Goal: Navigation & Orientation: Find specific page/section

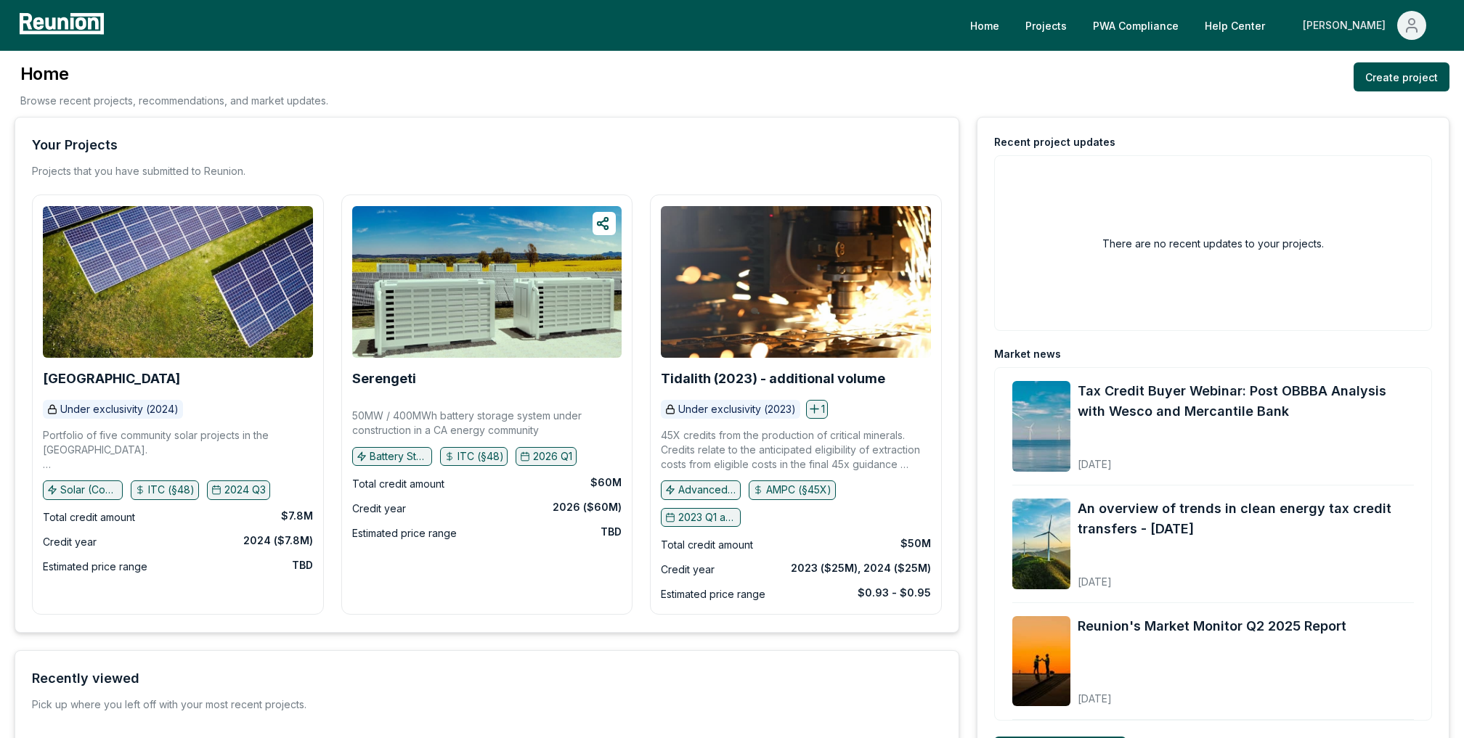
click at [1380, 17] on div "[PERSON_NAME]" at bounding box center [1346, 25] width 89 height 29
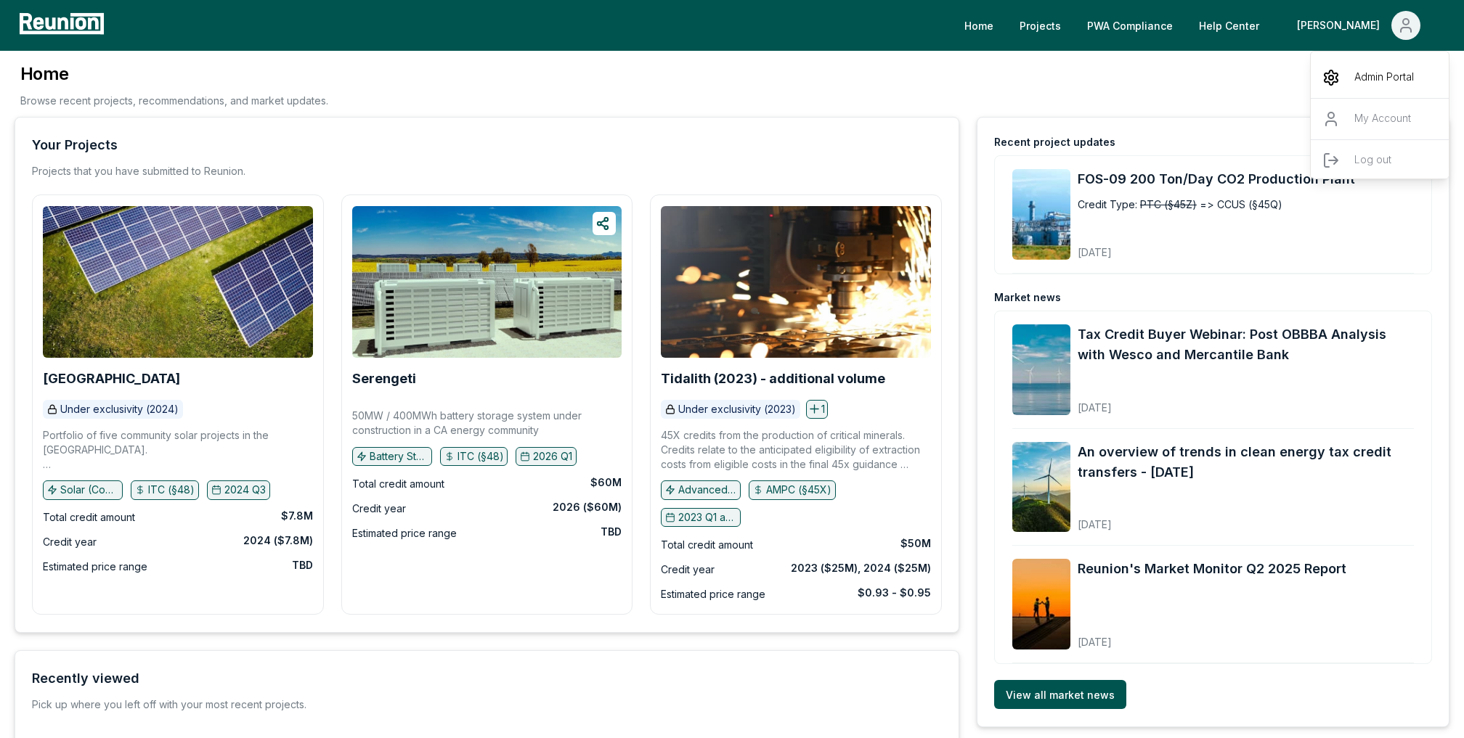
click at [1379, 82] on p "Admin Portal" at bounding box center [1384, 77] width 60 height 17
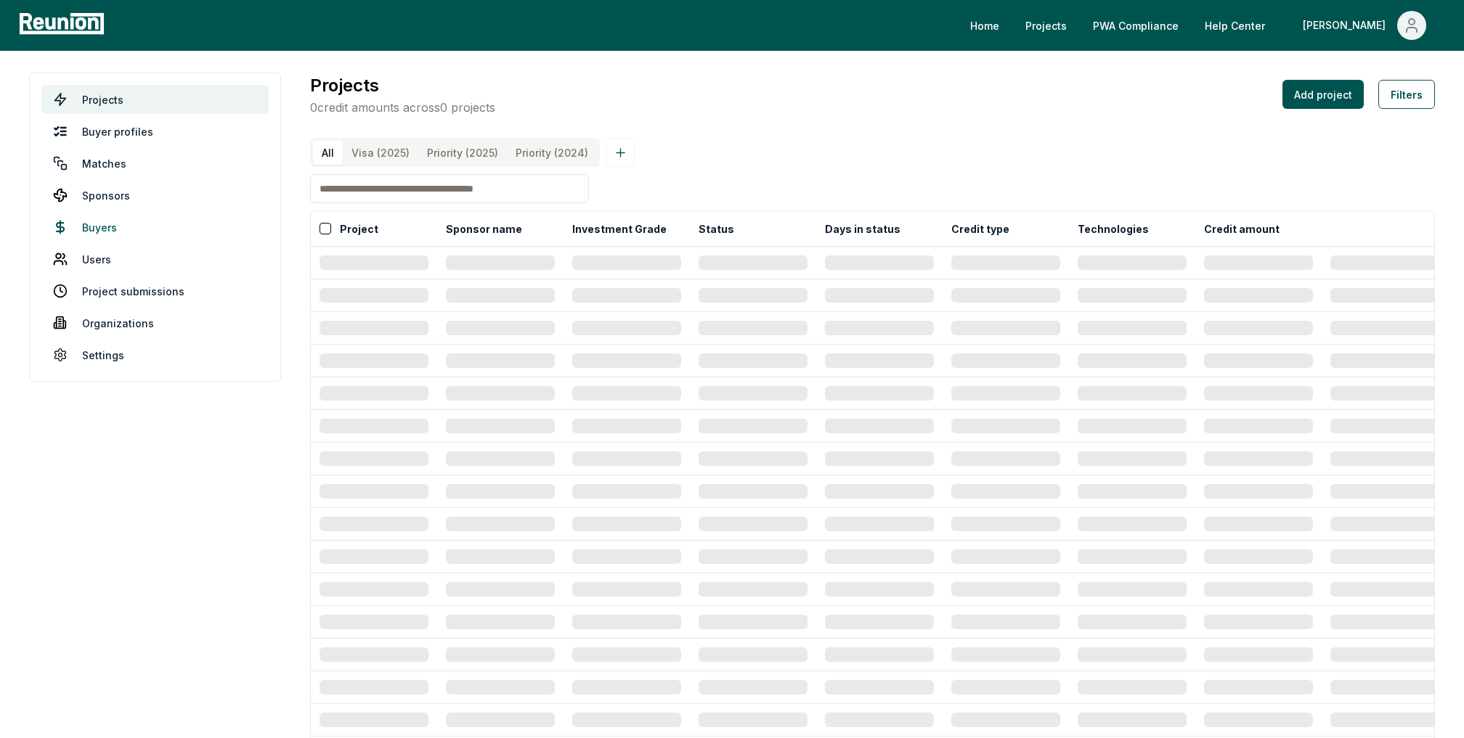
click at [109, 224] on link "Buyers" at bounding box center [154, 227] width 227 height 29
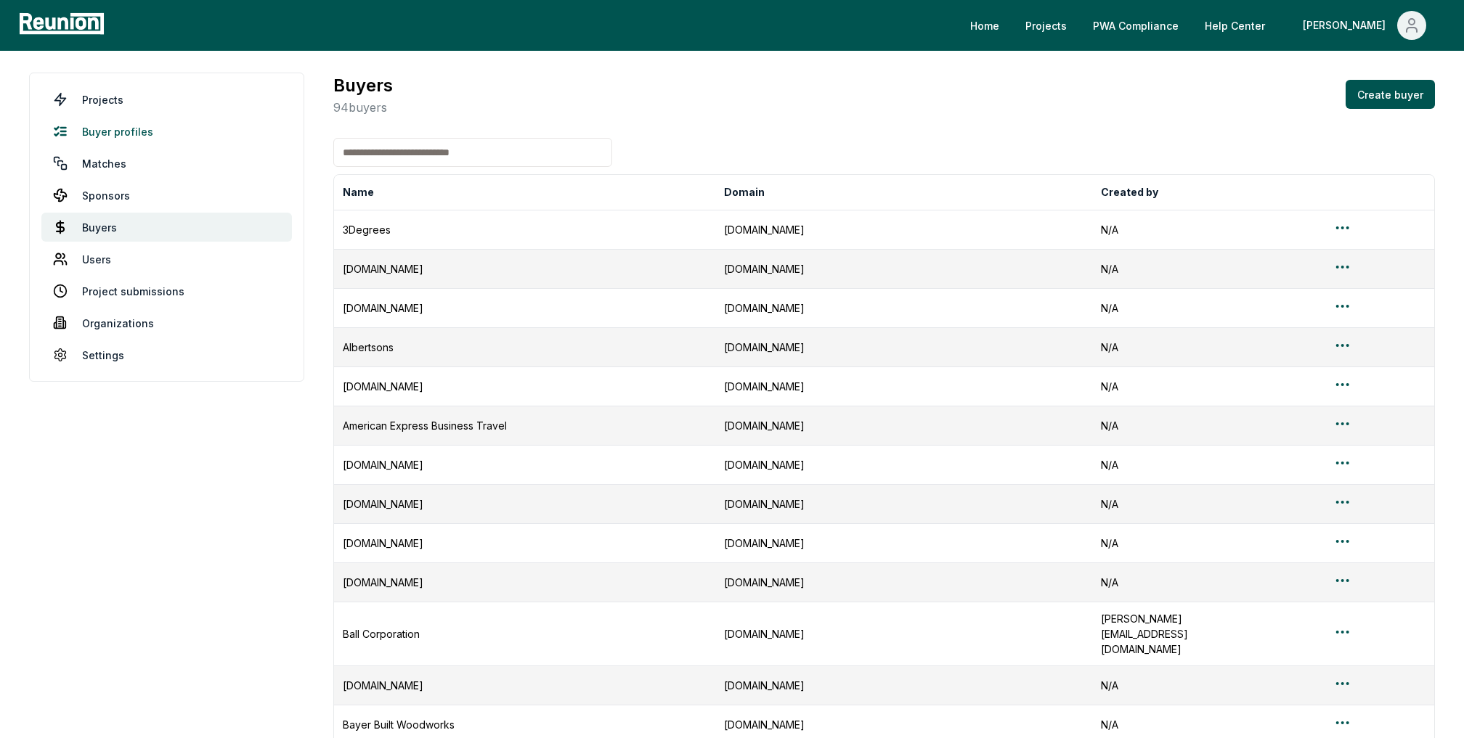
click at [113, 123] on link "Buyer profiles" at bounding box center [166, 131] width 250 height 29
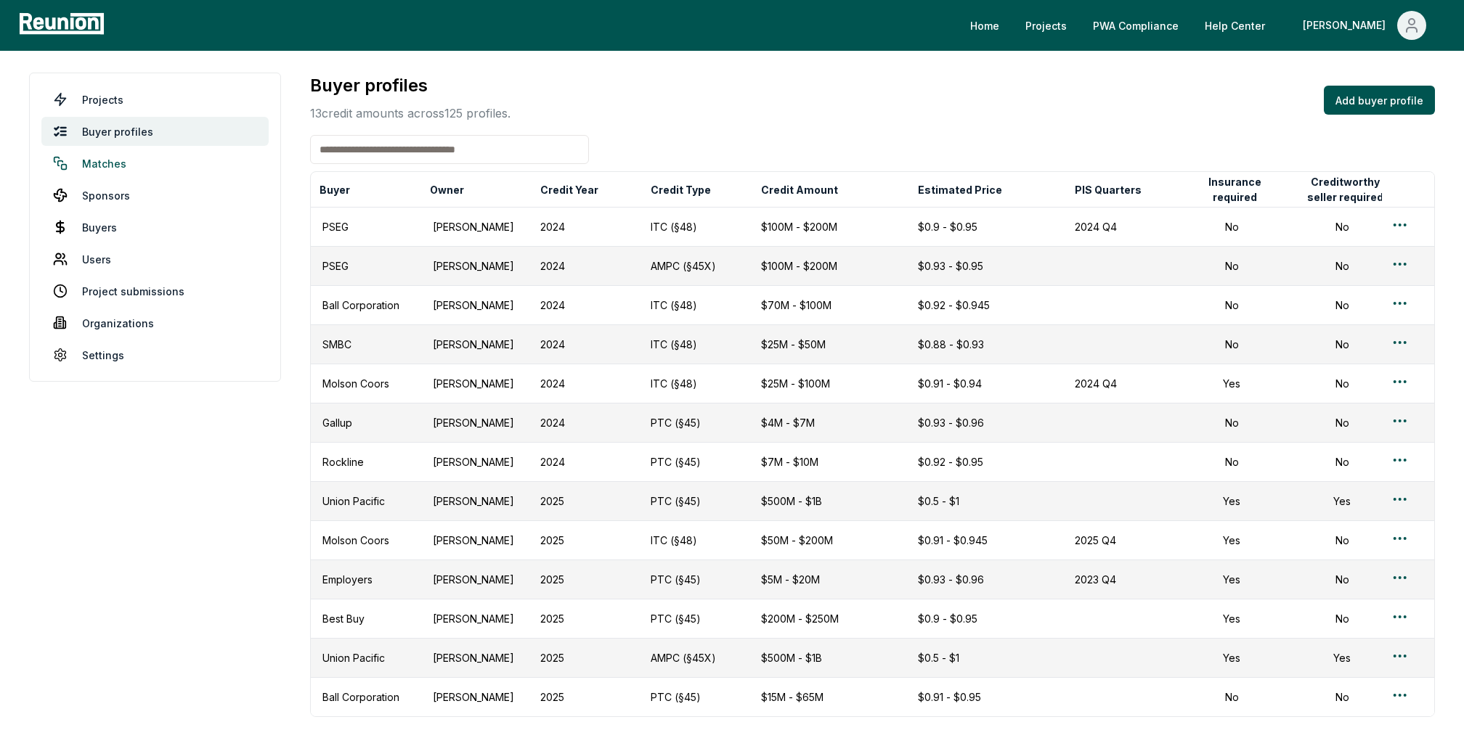
click at [108, 158] on link "Matches" at bounding box center [154, 163] width 227 height 29
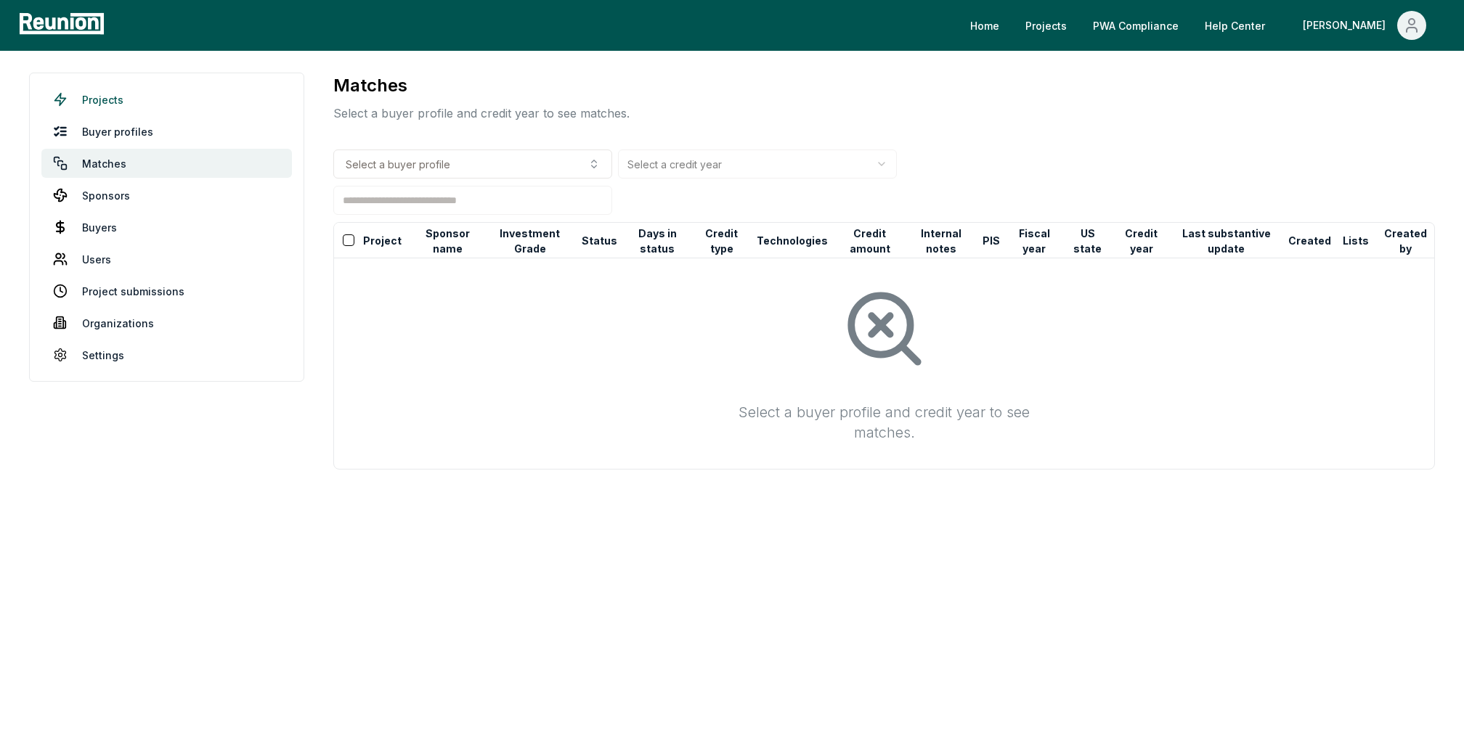
click at [128, 105] on link "Projects" at bounding box center [166, 99] width 250 height 29
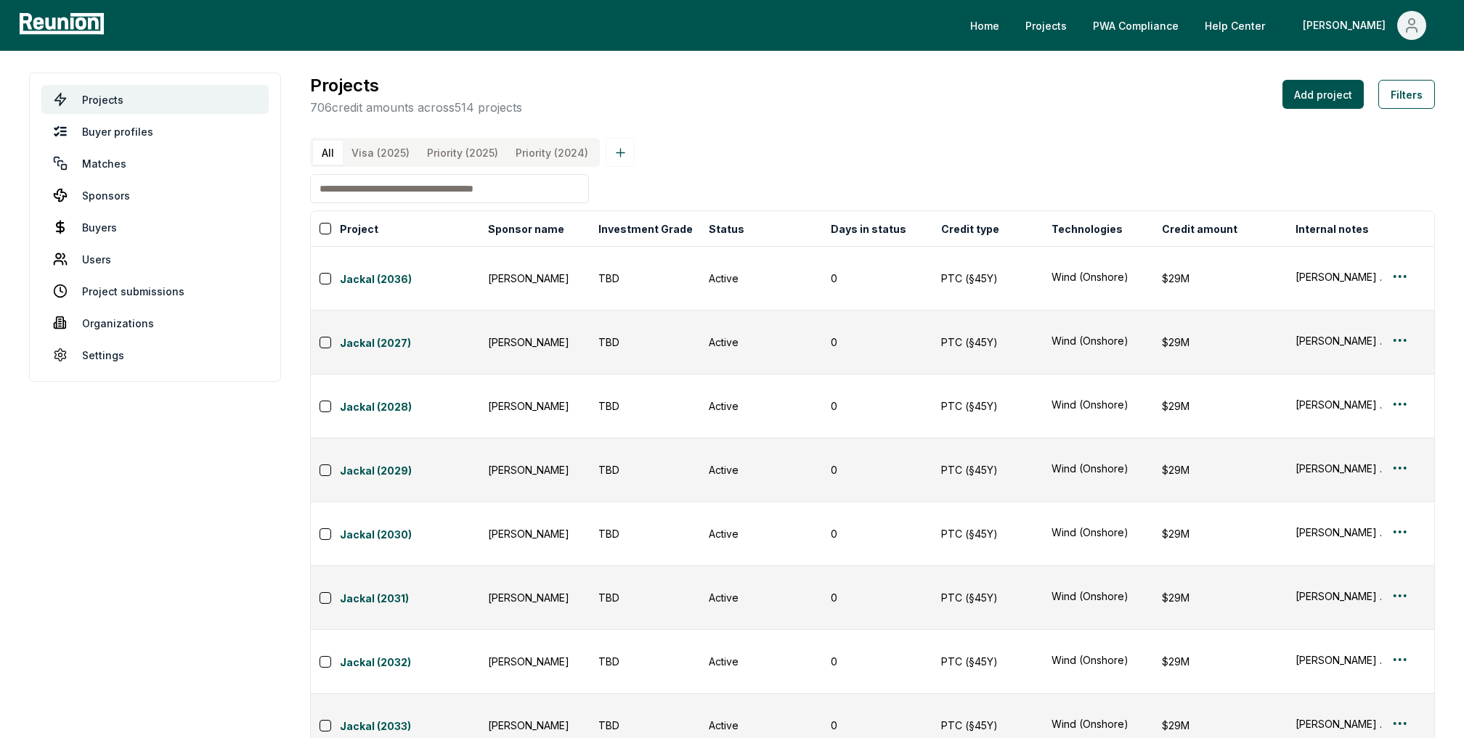
click at [372, 152] on \(2025\) "Visa (2025)" at bounding box center [381, 153] width 76 height 24
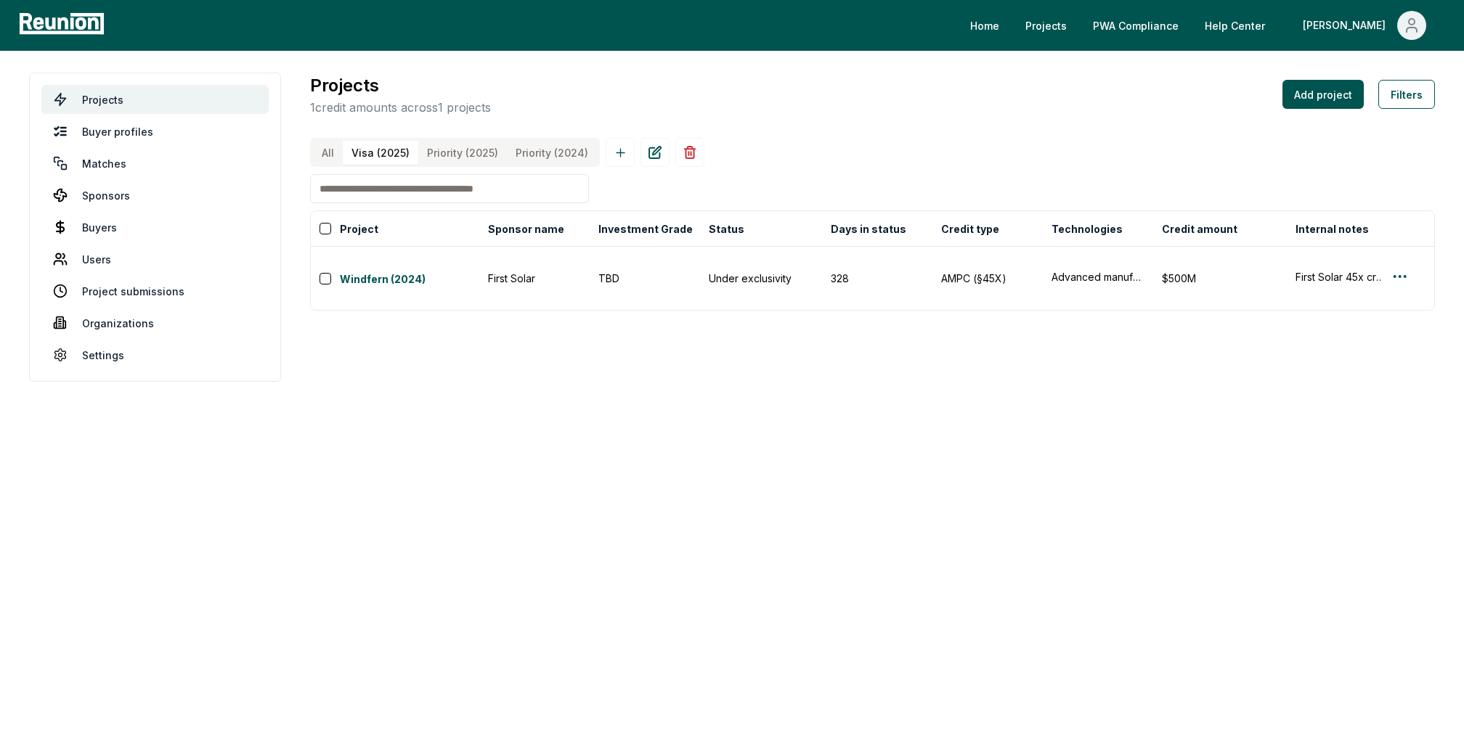
click at [1098, 9] on div "Home Projects PWA Compliance Help Center [PERSON_NAME]" at bounding box center [732, 25] width 1464 height 51
click at [1078, 23] on link "Projects" at bounding box center [1046, 25] width 65 height 29
